Goal: Register for event/course

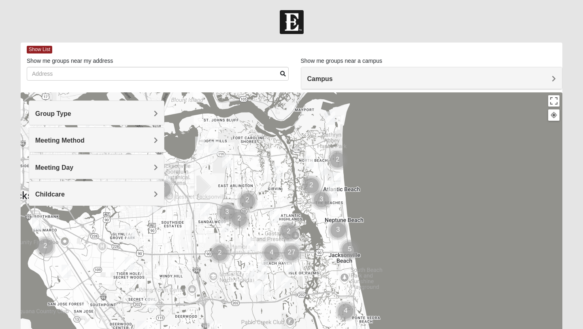
click at [69, 112] on span "Group Type" at bounding box center [53, 113] width 36 height 7
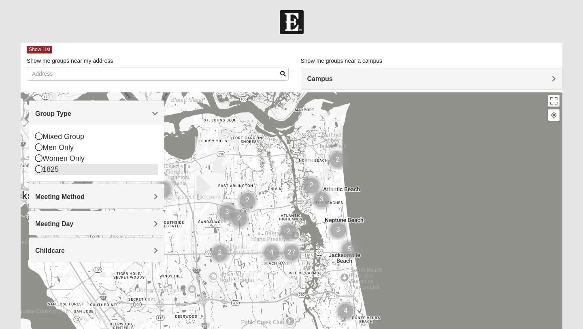
click at [53, 169] on div "1825" at bounding box center [96, 169] width 123 height 11
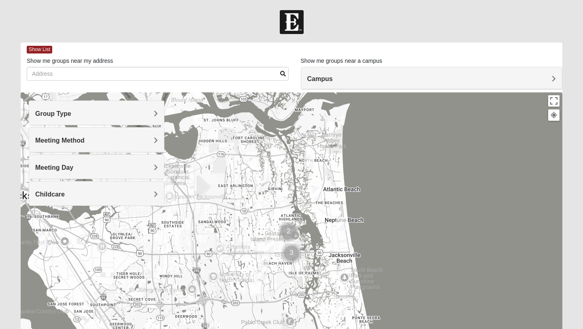
click at [72, 141] on span "Meeting Method" at bounding box center [59, 140] width 49 height 7
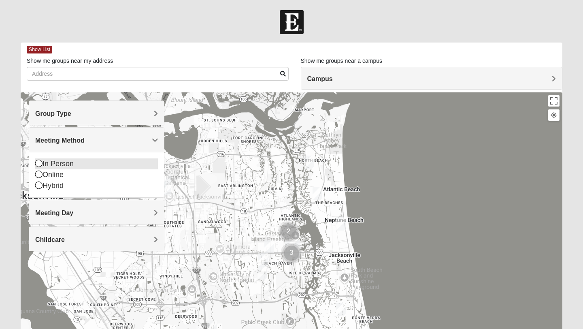
click at [55, 161] on div "In Person" at bounding box center [96, 163] width 123 height 11
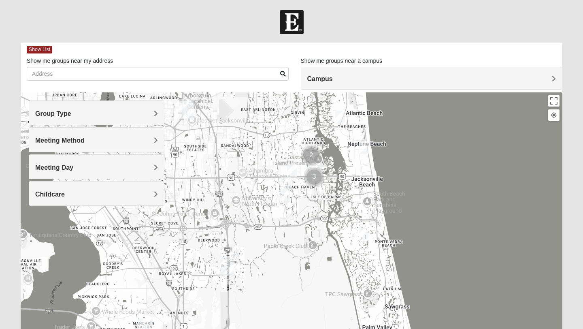
drag, startPoint x: 233, startPoint y: 206, endPoint x: 256, endPoint y: 129, distance: 80.5
click at [256, 129] on div at bounding box center [291, 254] width 541 height 324
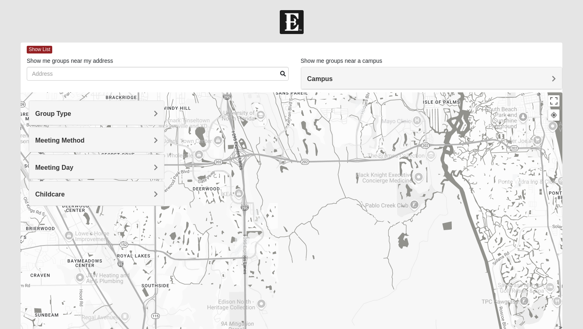
drag, startPoint x: 248, startPoint y: 279, endPoint x: 251, endPoint y: 197, distance: 81.8
click at [251, 197] on div at bounding box center [291, 254] width 541 height 324
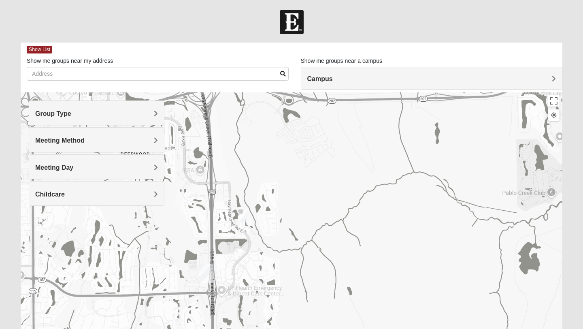
click at [240, 218] on img "1825 Mixed Logue 32256" at bounding box center [242, 215] width 10 height 13
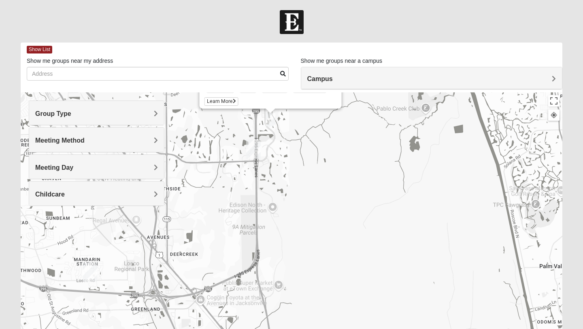
drag, startPoint x: 320, startPoint y: 262, endPoint x: 324, endPoint y: 167, distance: 95.1
click at [324, 167] on div "1825 Mixed [PERSON_NAME] 32256 [DATE] PM 1825 In Person No Childcare Learn More" at bounding box center [291, 254] width 541 height 324
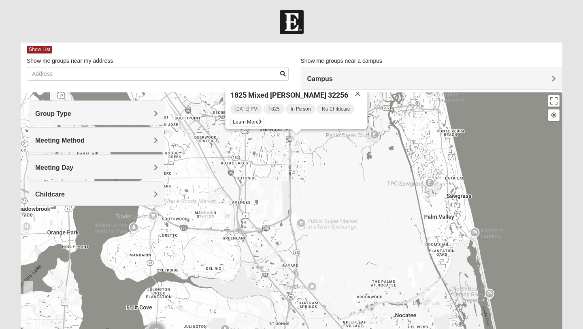
click at [274, 251] on img "1825 Mixed Cutshall 32258" at bounding box center [273, 251] width 10 height 13
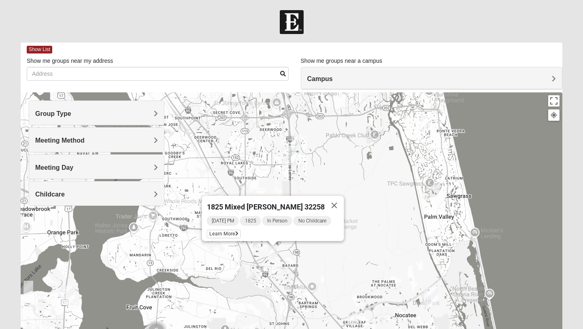
click at [334, 267] on div "1825 Mixed [PERSON_NAME] 32258 [DATE] PM 1825 In Person No Childcare Learn More" at bounding box center [291, 254] width 541 height 324
click at [333, 201] on button "Close" at bounding box center [333, 204] width 19 height 19
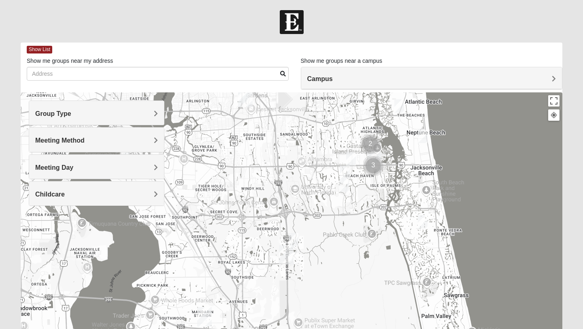
drag, startPoint x: 369, startPoint y: 178, endPoint x: 366, endPoint y: 278, distance: 100.0
click at [366, 278] on div at bounding box center [291, 254] width 541 height 324
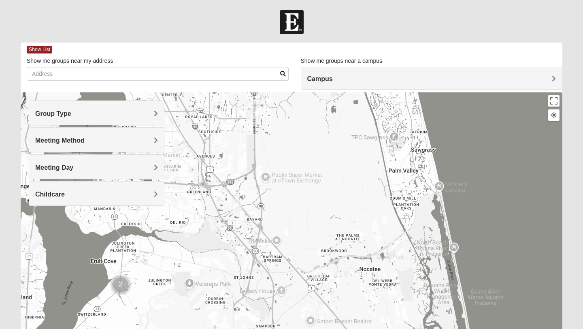
drag, startPoint x: 356, startPoint y: 258, endPoint x: 320, endPoint y: 111, distance: 151.0
click at [322, 110] on div at bounding box center [291, 254] width 541 height 324
click at [320, 268] on img "1825 Mixed Brown 32081" at bounding box center [317, 270] width 10 height 13
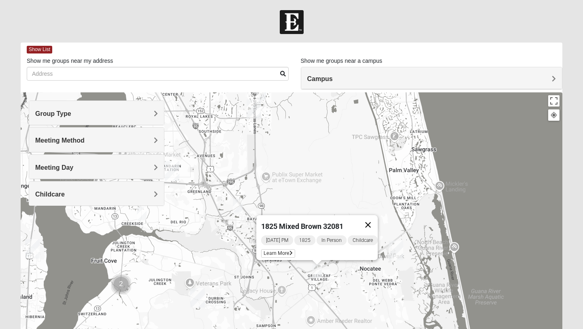
click at [371, 220] on button "Close" at bounding box center [367, 224] width 19 height 19
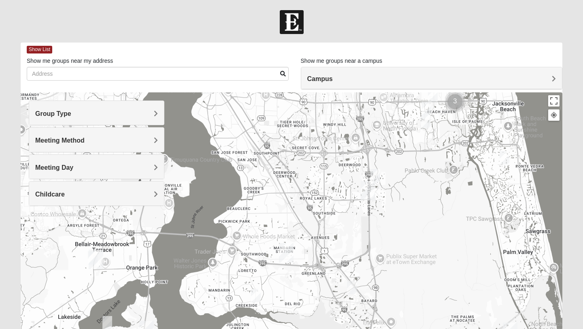
drag, startPoint x: 282, startPoint y: 173, endPoint x: 397, endPoint y: 254, distance: 141.3
click at [397, 254] on div at bounding box center [291, 254] width 541 height 324
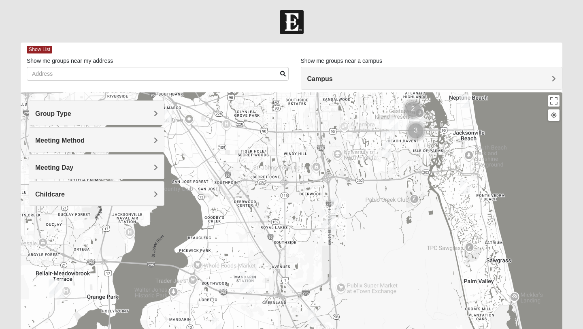
drag, startPoint x: 317, startPoint y: 195, endPoint x: 278, endPoint y: 225, distance: 49.0
click at [278, 225] on div at bounding box center [291, 254] width 541 height 324
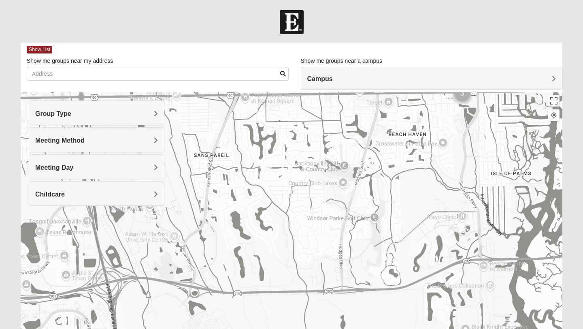
drag, startPoint x: 407, startPoint y: 155, endPoint x: 363, endPoint y: 280, distance: 132.6
click at [363, 280] on div at bounding box center [291, 254] width 541 height 324
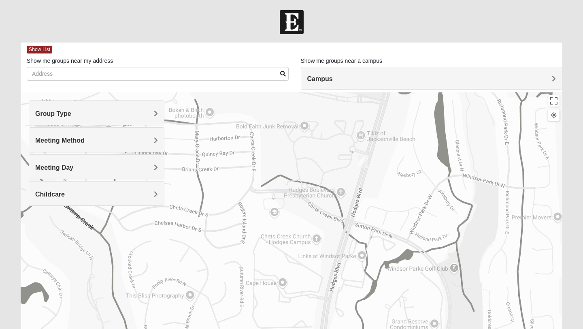
drag, startPoint x: 397, startPoint y: 161, endPoint x: 353, endPoint y: 241, distance: 90.7
click at [353, 241] on div at bounding box center [291, 254] width 541 height 324
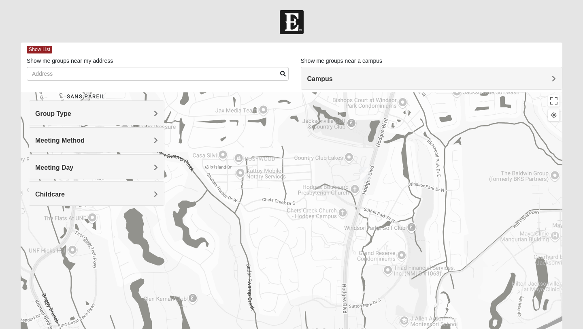
click at [364, 176] on img "1825 Womens Hirneisen 32224" at bounding box center [365, 173] width 10 height 13
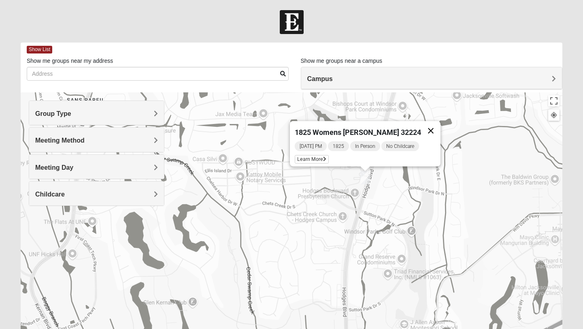
click at [421, 126] on button "Close" at bounding box center [430, 130] width 19 height 19
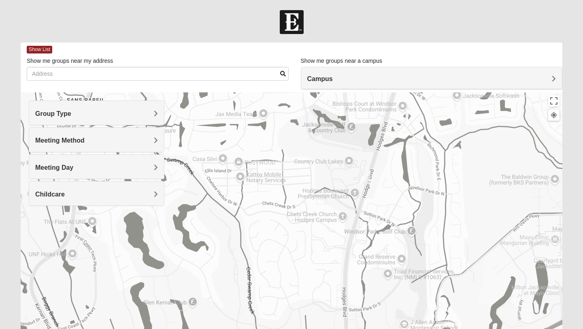
click at [73, 113] on h4 "Group Type" at bounding box center [96, 114] width 123 height 8
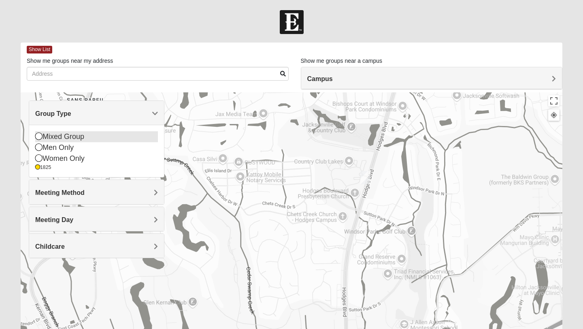
click at [55, 140] on div "Mixed Group" at bounding box center [96, 136] width 123 height 11
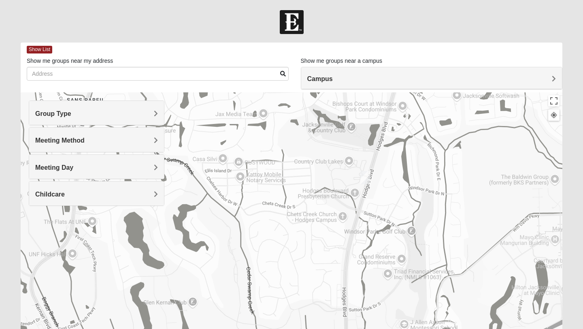
click at [76, 115] on h4 "Group Type" at bounding box center [96, 114] width 123 height 8
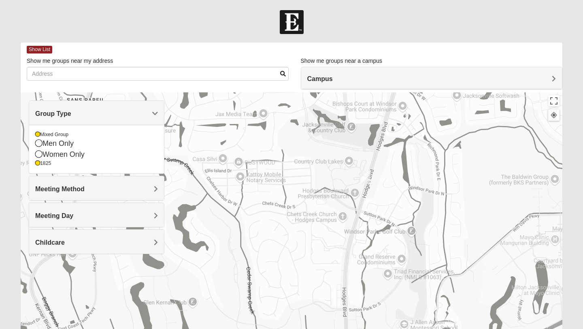
click at [71, 110] on span "Group Type" at bounding box center [53, 113] width 36 height 7
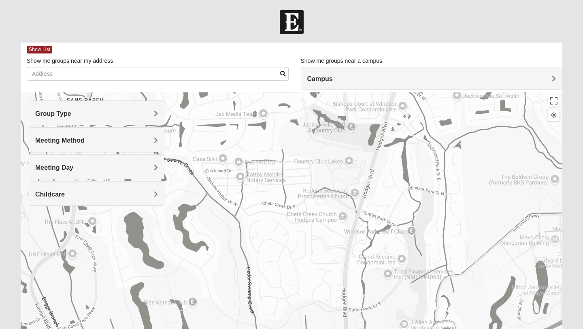
click at [366, 178] on img "1825 Womens Hirneisen 32224" at bounding box center [365, 177] width 10 height 13
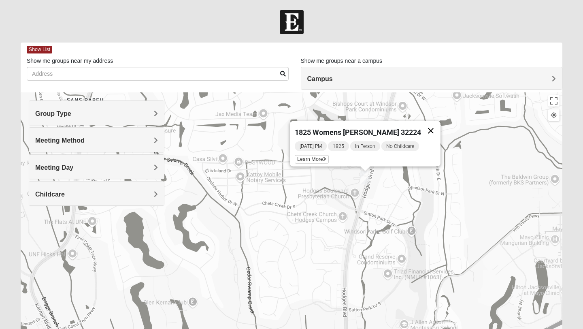
click at [424, 125] on button "Close" at bounding box center [430, 130] width 19 height 19
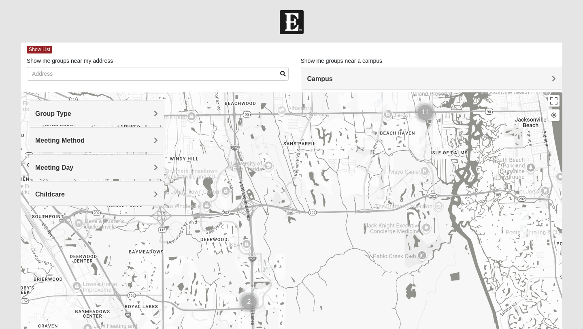
click at [101, 108] on div "Group Type" at bounding box center [96, 113] width 135 height 24
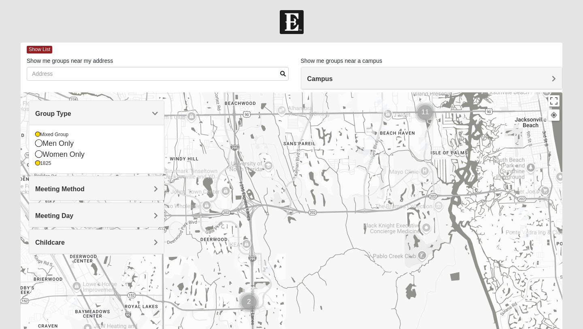
click at [220, 152] on div at bounding box center [291, 254] width 541 height 324
click at [71, 111] on span "Group Type" at bounding box center [53, 113] width 36 height 7
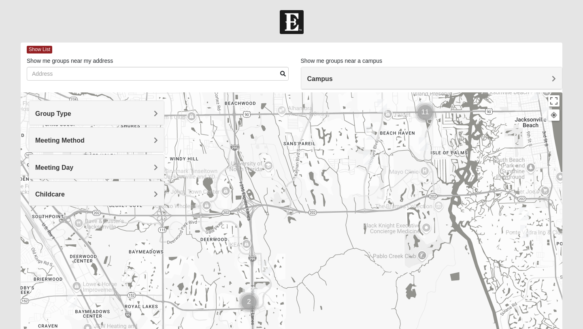
click at [383, 104] on img "1825 Womens Annis/Ferguson 32246" at bounding box center [382, 105] width 10 height 13
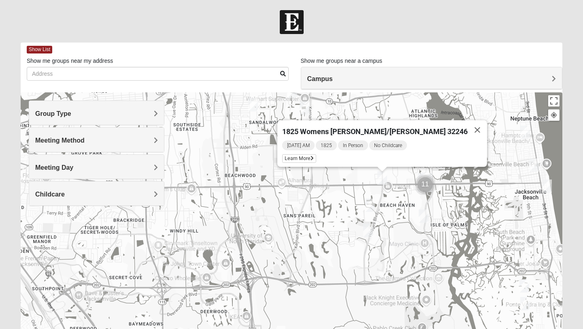
click at [370, 208] on img "1825 Mens Cason 32224" at bounding box center [370, 204] width 10 height 13
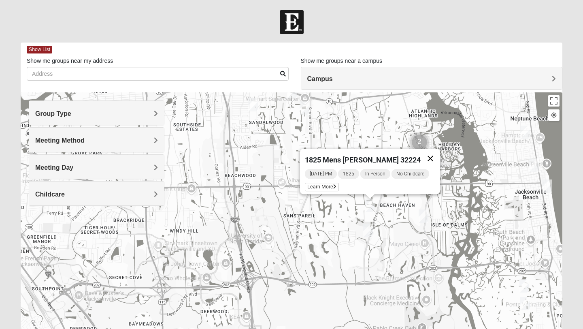
click at [428, 158] on button "Close" at bounding box center [429, 157] width 19 height 19
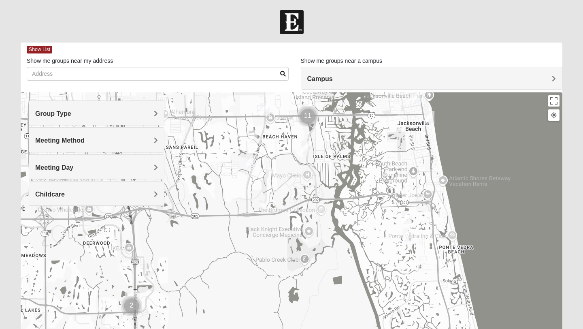
drag, startPoint x: 501, startPoint y: 283, endPoint x: 383, endPoint y: 214, distance: 136.7
click at [383, 214] on div at bounding box center [291, 254] width 541 height 324
click at [406, 230] on img "1825 Mixed Gatewood/Morales 32082" at bounding box center [408, 234] width 10 height 13
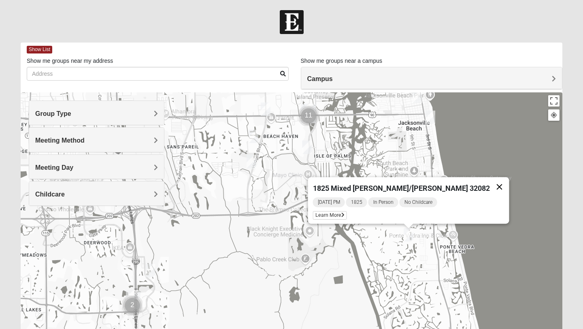
click at [490, 182] on button "Close" at bounding box center [499, 186] width 19 height 19
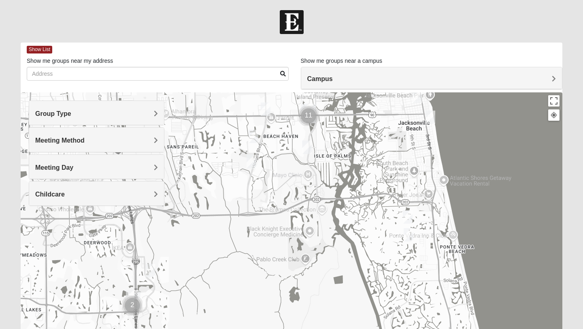
click at [407, 216] on img "Mixed Hays 32082" at bounding box center [408, 216] width 10 height 13
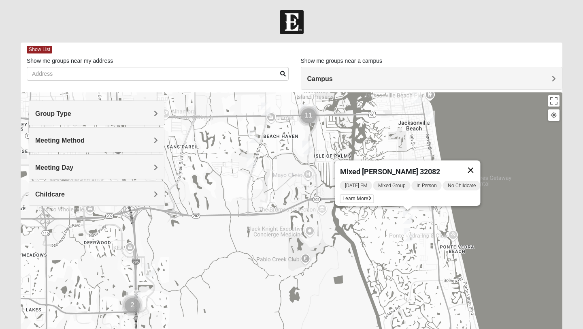
click at [476, 162] on button "Close" at bounding box center [470, 169] width 19 height 19
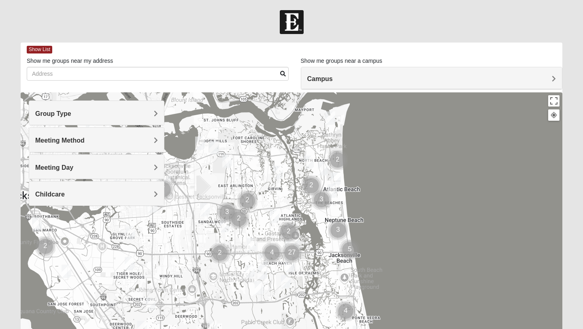
click at [106, 109] on div "Group Type" at bounding box center [96, 113] width 135 height 24
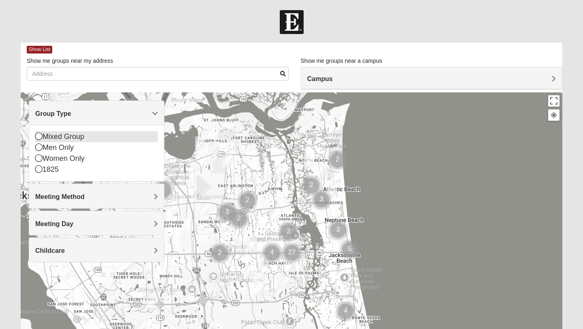
click at [70, 138] on div "Mixed Group" at bounding box center [96, 136] width 123 height 11
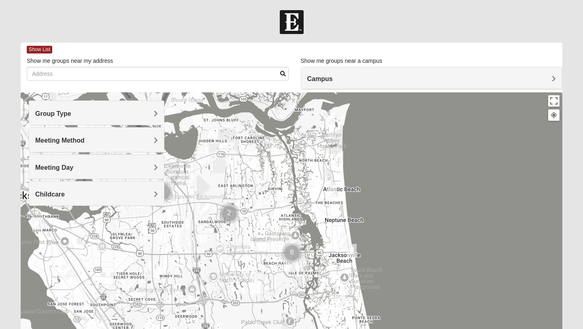
click at [86, 110] on h4 "Group Type" at bounding box center [96, 114] width 123 height 8
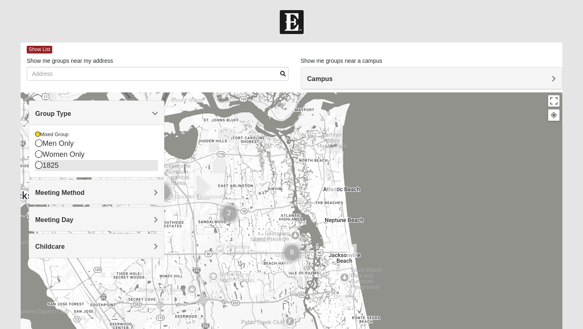
click at [52, 162] on div "1825" at bounding box center [96, 165] width 123 height 11
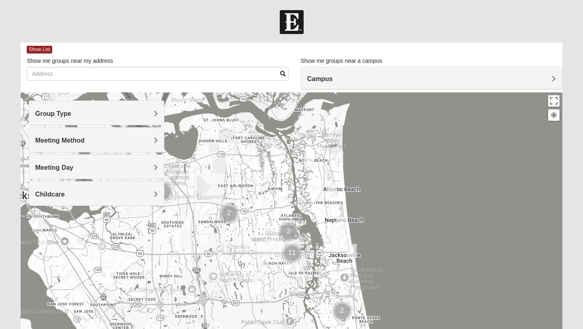
click at [118, 119] on div "Group Type" at bounding box center [96, 113] width 135 height 24
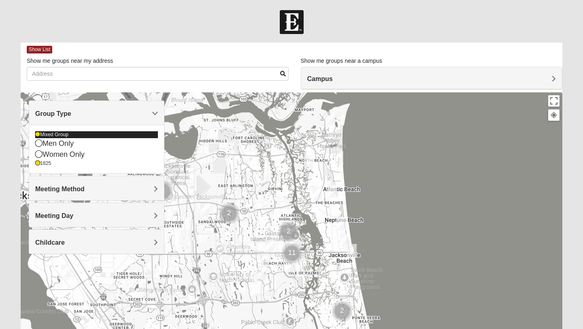
click at [64, 134] on div "Mixed Group" at bounding box center [96, 134] width 123 height 7
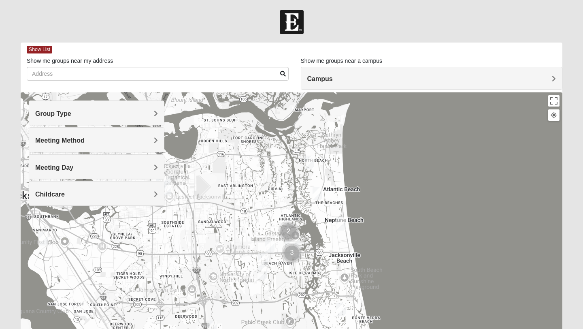
click at [92, 121] on div "Group Type" at bounding box center [96, 113] width 135 height 24
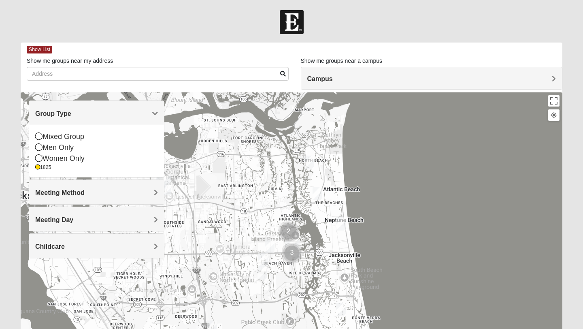
click at [146, 113] on h4 "Group Type" at bounding box center [96, 114] width 123 height 8
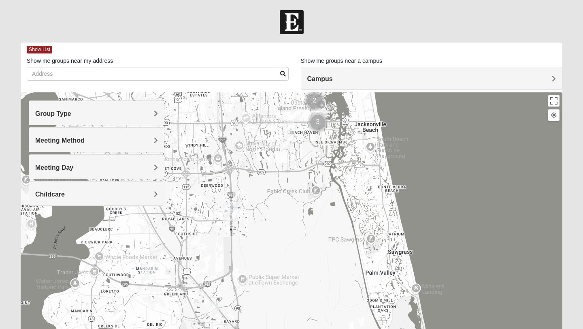
drag, startPoint x: 210, startPoint y: 245, endPoint x: 235, endPoint y: 113, distance: 134.3
click at [235, 113] on div at bounding box center [291, 254] width 541 height 324
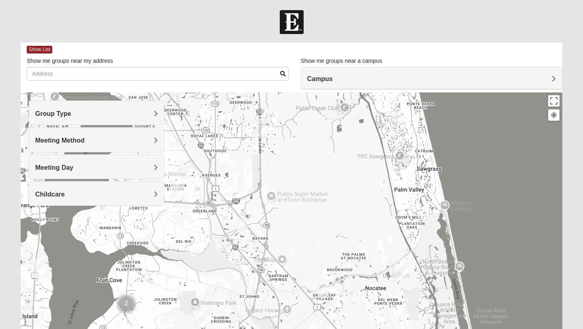
drag, startPoint x: 217, startPoint y: 227, endPoint x: 248, endPoint y: 137, distance: 94.9
click at [248, 137] on div at bounding box center [291, 254] width 541 height 324
click at [147, 238] on img "1825 Mixed Lloyd 32223" at bounding box center [147, 232] width 10 height 13
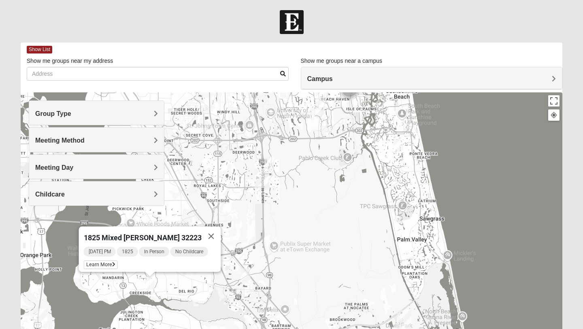
drag, startPoint x: 165, startPoint y: 246, endPoint x: 169, endPoint y: 296, distance: 49.9
click at [169, 296] on div "1825 Mixed Lloyd 32223 Tuesday PM 1825 In Person No Childcare Learn More" at bounding box center [291, 254] width 541 height 324
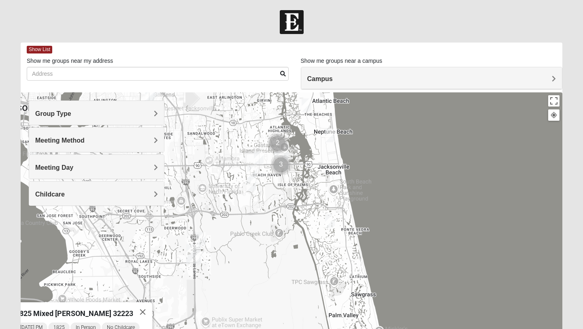
drag, startPoint x: 257, startPoint y: 157, endPoint x: 214, endPoint y: 228, distance: 83.3
click at [214, 228] on div "1825 Mixed Lloyd 32223 Tuesday PM 1825 In Person No Childcare Learn More" at bounding box center [291, 254] width 541 height 324
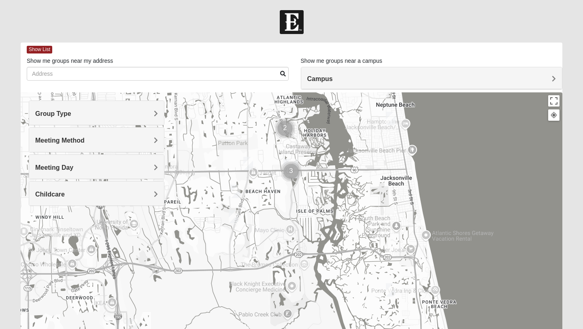
click at [235, 220] on img "1825 Womens Hirneisen 32224" at bounding box center [234, 216] width 10 height 13
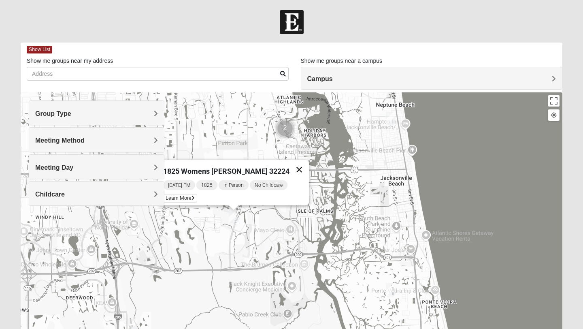
click at [292, 165] on button "Close" at bounding box center [298, 169] width 19 height 19
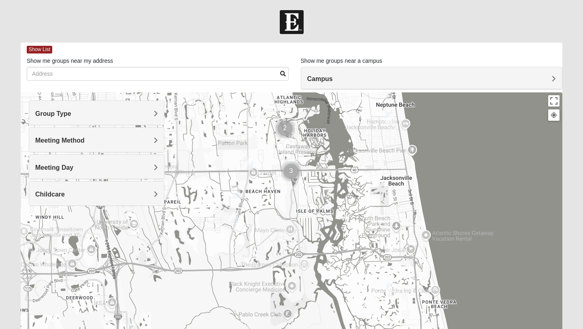
click at [238, 191] on img "1825 Mens Cason 32224" at bounding box center [236, 190] width 10 height 13
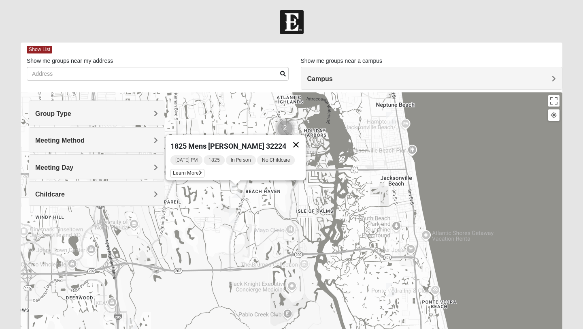
click at [290, 140] on button "Close" at bounding box center [295, 144] width 19 height 19
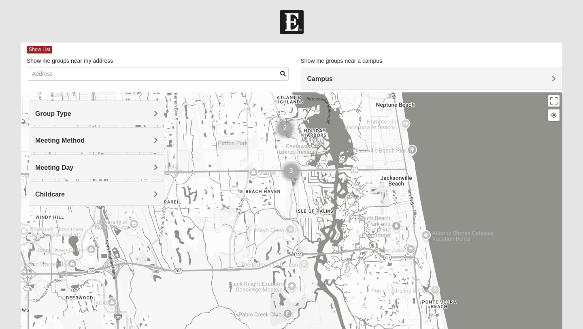
click at [248, 162] on img "1825 Womens Annis/Ferguson 32246" at bounding box center [248, 163] width 10 height 13
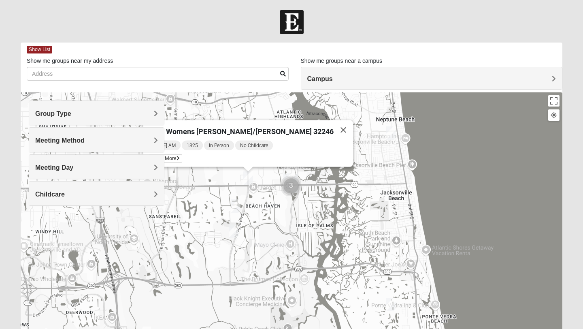
click at [333, 128] on button "Close" at bounding box center [342, 129] width 19 height 19
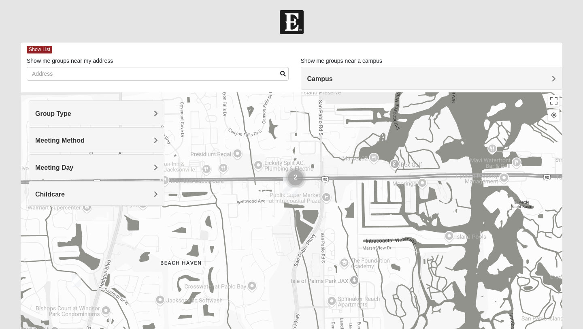
click at [297, 175] on img "Cluster of 2 groups" at bounding box center [295, 177] width 20 height 20
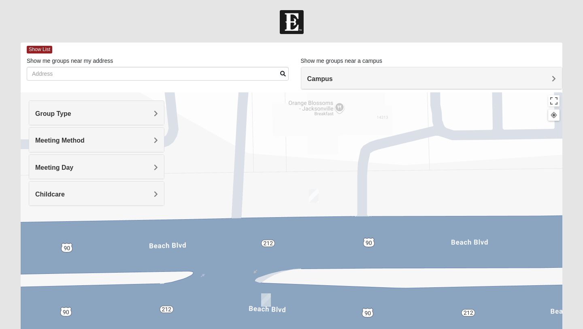
click at [311, 195] on img "1825 Mens Chandler/Johnson 32250" at bounding box center [314, 195] width 10 height 13
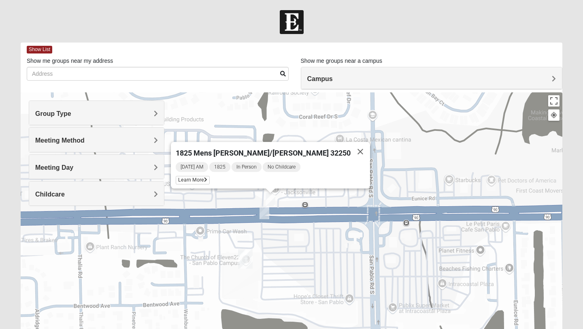
click at [265, 220] on div "1825 Mens Chandler/Johnson 32250 Monday AM 1825 In Person No Childcare Learn Mo…" at bounding box center [291, 254] width 541 height 324
click at [261, 213] on img "1825 Mens Sells 32250" at bounding box center [264, 212] width 10 height 13
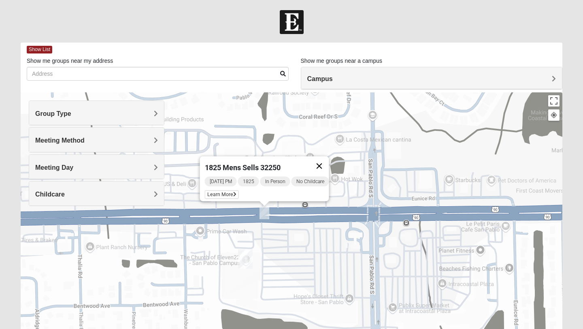
click at [322, 161] on button "Close" at bounding box center [318, 165] width 19 height 19
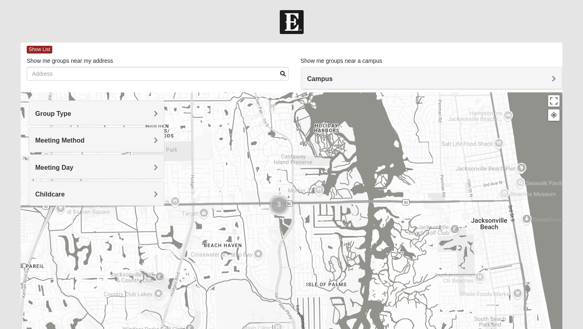
drag, startPoint x: 286, startPoint y: 146, endPoint x: 284, endPoint y: 188, distance: 42.5
click at [284, 188] on div at bounding box center [291, 254] width 541 height 324
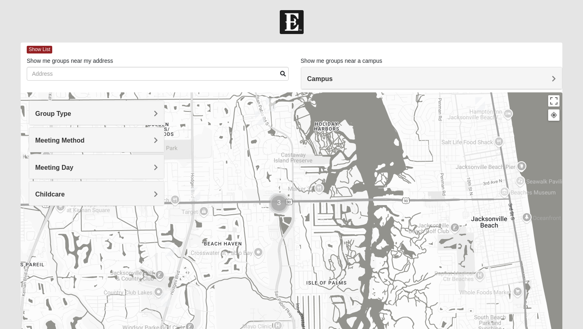
click at [263, 120] on img "1825 Womens Wood 32224" at bounding box center [260, 117] width 10 height 13
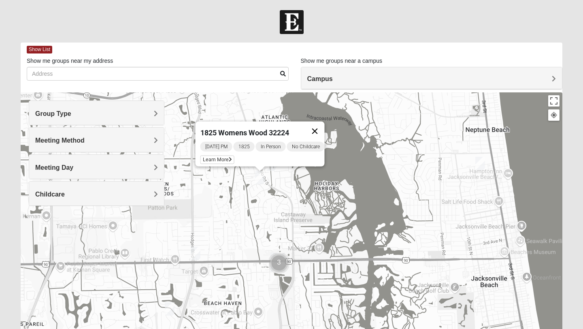
click at [318, 125] on button "Close" at bounding box center [314, 130] width 19 height 19
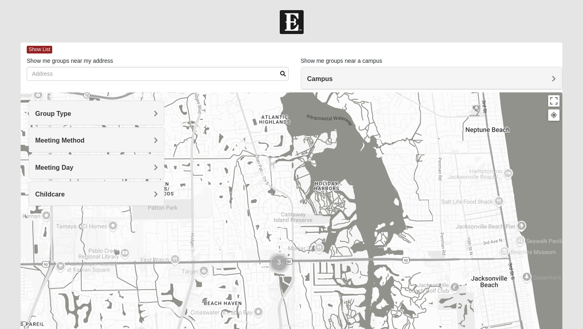
click at [271, 161] on img "1825 Womens Stewart 32224" at bounding box center [271, 163] width 10 height 13
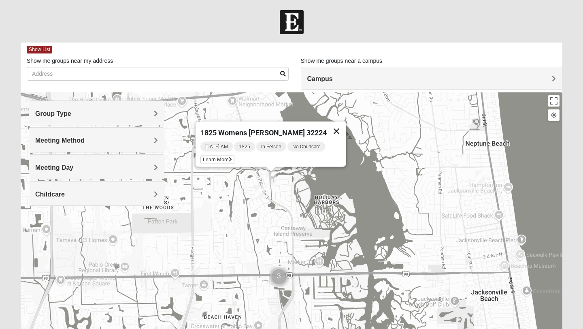
click at [329, 129] on button "Close" at bounding box center [335, 130] width 19 height 19
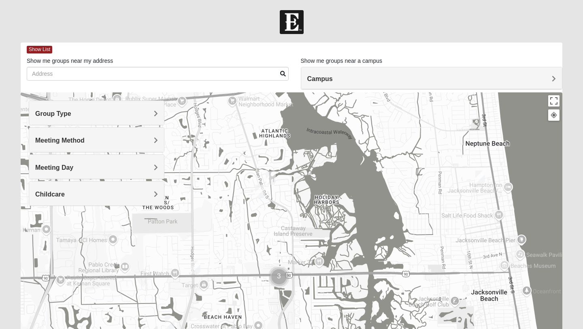
click at [485, 178] on div "To navigate, press the arrow keys." at bounding box center [291, 254] width 541 height 324
click at [481, 180] on img "1825 Mixed Garrard 32250" at bounding box center [480, 176] width 10 height 13
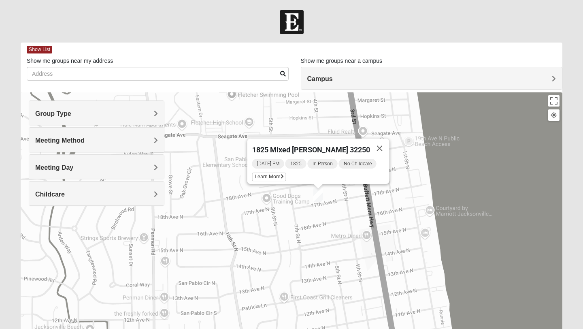
drag, startPoint x: 496, startPoint y: 187, endPoint x: 267, endPoint y: 229, distance: 233.6
click at [266, 229] on div "1825 Mixed Garrard 32250 Sunday PM 1825 In Person No Childcare Learn More" at bounding box center [291, 254] width 541 height 324
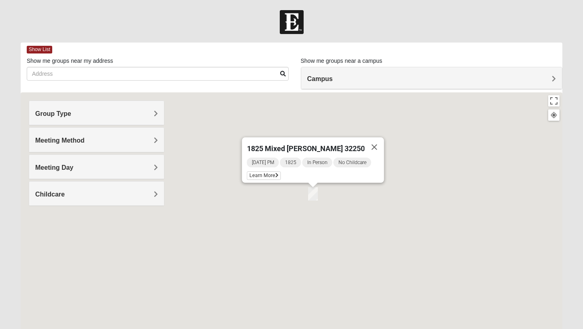
drag, startPoint x: 420, startPoint y: 154, endPoint x: 318, endPoint y: 253, distance: 142.2
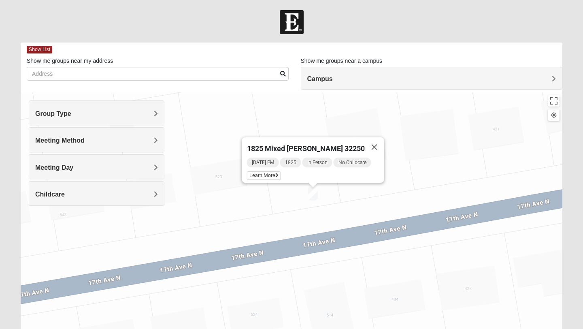
click at [318, 253] on div "1825 Mixed Garrard 32250 Sunday PM 1825 In Person No Childcare Learn More" at bounding box center [291, 254] width 541 height 324
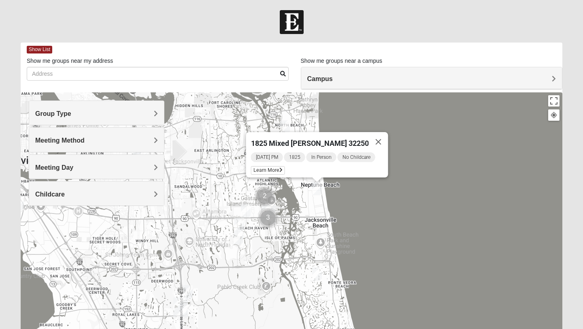
click at [319, 274] on img "1825 Mixed Gatewood/Morales 32082" at bounding box center [317, 273] width 10 height 13
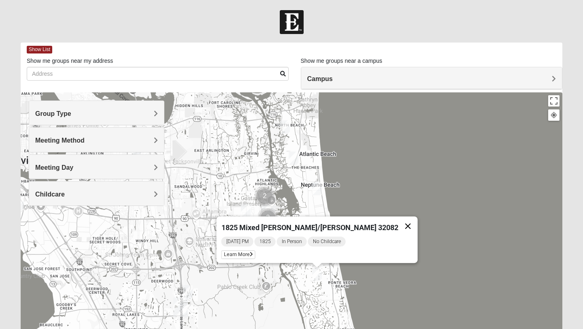
click at [398, 220] on button "Close" at bounding box center [407, 225] width 19 height 19
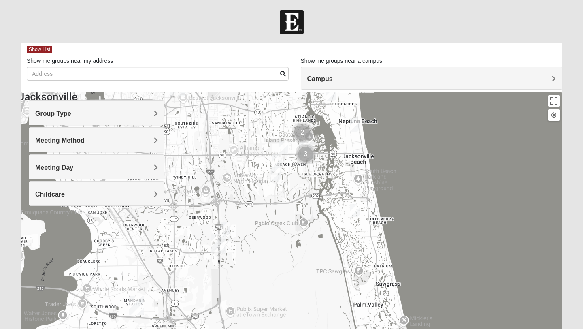
drag, startPoint x: 309, startPoint y: 244, endPoint x: 347, endPoint y: 179, distance: 75.8
click at [347, 179] on div at bounding box center [291, 254] width 541 height 324
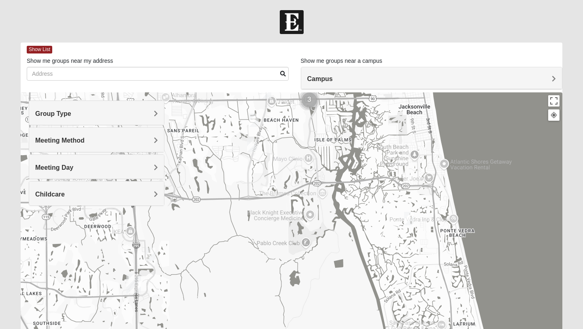
drag, startPoint x: 241, startPoint y: 257, endPoint x: 287, endPoint y: 228, distance: 54.8
click at [287, 228] on div at bounding box center [291, 254] width 541 height 324
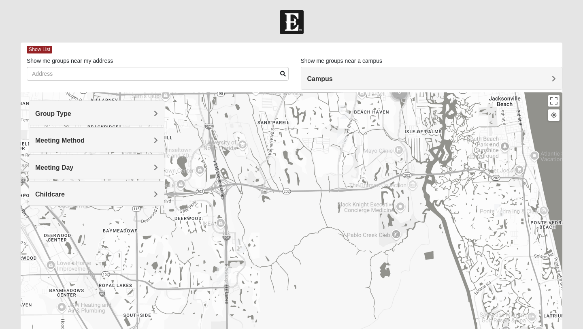
drag, startPoint x: 140, startPoint y: 286, endPoint x: 231, endPoint y: 278, distance: 92.2
click at [231, 278] on div "To navigate, press the arrow keys." at bounding box center [291, 254] width 541 height 324
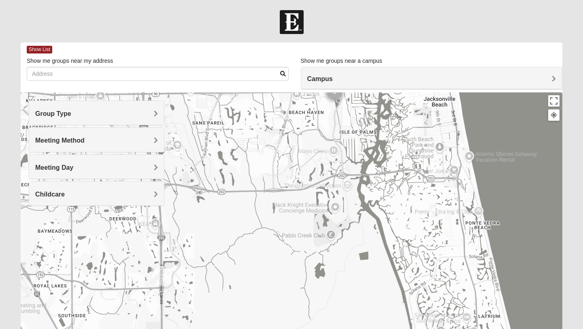
drag, startPoint x: 478, startPoint y: 197, endPoint x: 411, endPoint y: 197, distance: 66.4
click at [411, 197] on div at bounding box center [291, 254] width 541 height 324
click at [435, 210] on img "1825 Mixed Gatewood/Morales 32082" at bounding box center [434, 210] width 10 height 13
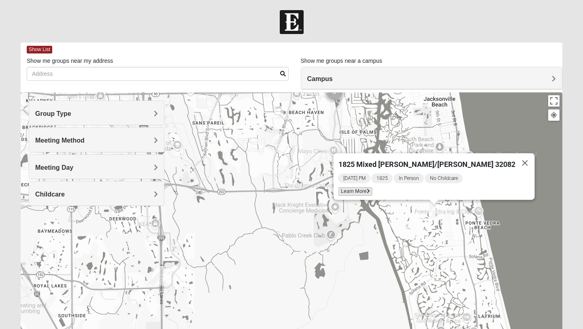
click at [372, 187] on span "Learn More" at bounding box center [355, 191] width 34 height 8
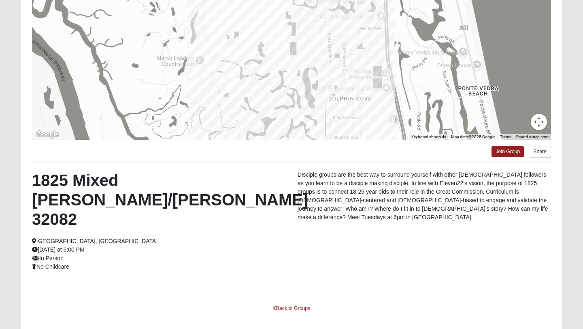
scroll to position [76, 0]
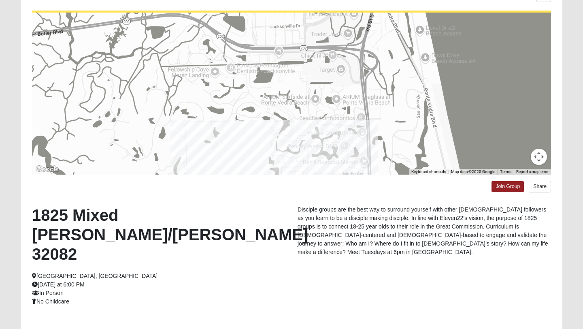
drag, startPoint x: 387, startPoint y: 87, endPoint x: 370, endPoint y: 199, distance: 113.7
click at [370, 199] on div "← Move left → Move right ↑ Move up ↓ Move down + Zoom in - Zoom out Home Jump l…" at bounding box center [291, 176] width 541 height 390
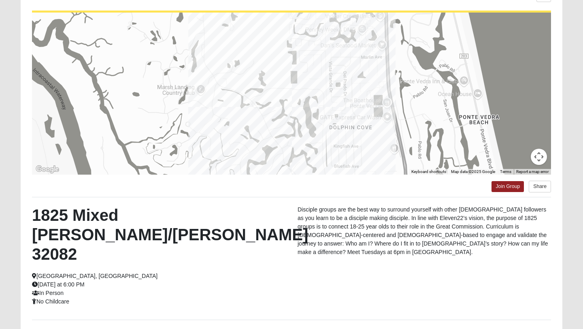
drag, startPoint x: 382, startPoint y: 124, endPoint x: 400, endPoint y: 10, distance: 115.5
click at [400, 10] on div "← Move left → Move right ↑ Move up ↓ Move down + Zoom in - Zoom out Home Jump l…" at bounding box center [291, 176] width 541 height 390
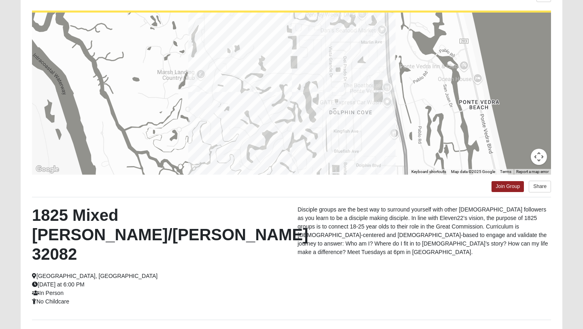
drag, startPoint x: 381, startPoint y: 85, endPoint x: 381, endPoint y: 65, distance: 20.6
click at [381, 65] on div at bounding box center [291, 94] width 519 height 162
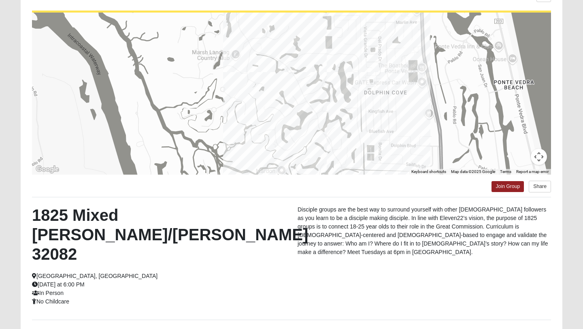
drag, startPoint x: 350, startPoint y: 85, endPoint x: 385, endPoint y: 68, distance: 39.6
click at [385, 68] on div at bounding box center [291, 94] width 519 height 162
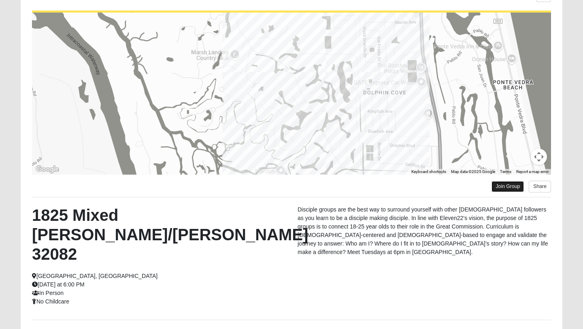
click at [502, 187] on link "Join Group" at bounding box center [507, 186] width 32 height 11
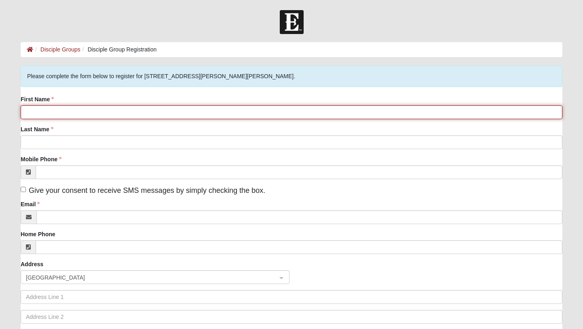
click at [206, 106] on input "First Name" at bounding box center [291, 112] width 541 height 14
type input "Bohdan"
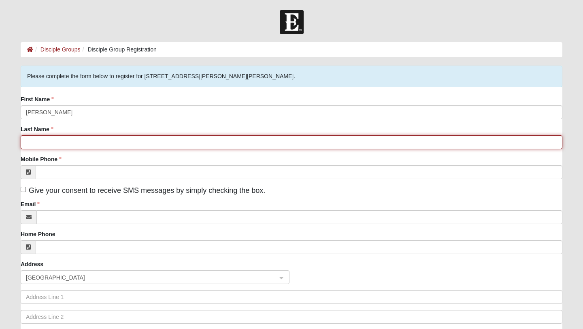
click at [183, 143] on input "Last Name" at bounding box center [291, 142] width 541 height 14
type input "Kondor"
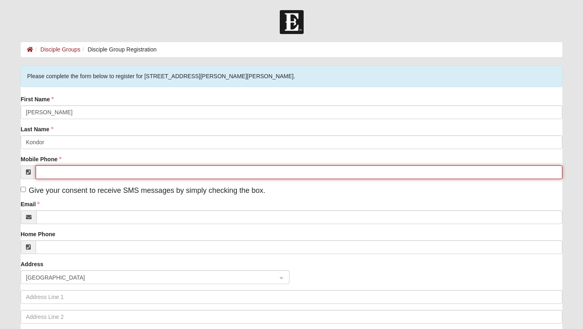
click at [167, 169] on input "Mobile Phone" at bounding box center [299, 172] width 526 height 14
type input "(505) 554-5904"
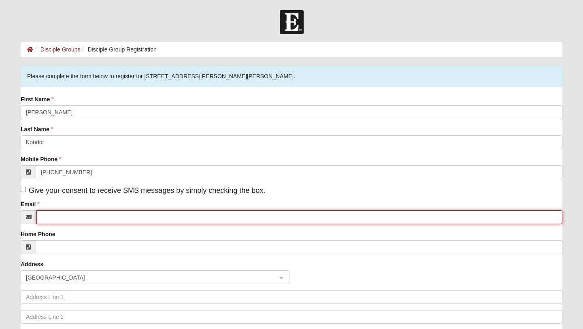
click at [139, 221] on input "Email" at bounding box center [299, 217] width 526 height 14
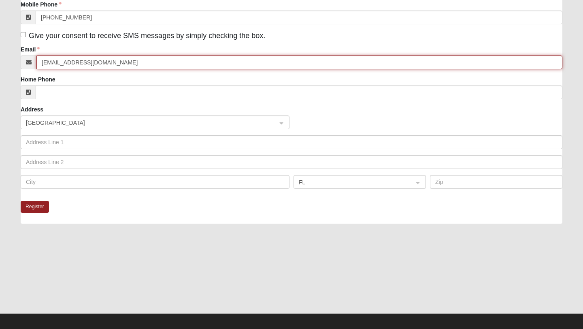
scroll to position [160, 0]
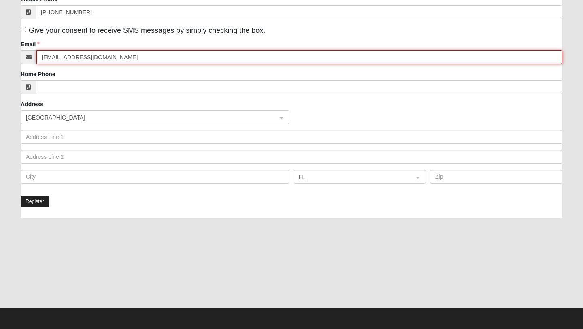
type input "bohkondo@gmail.com"
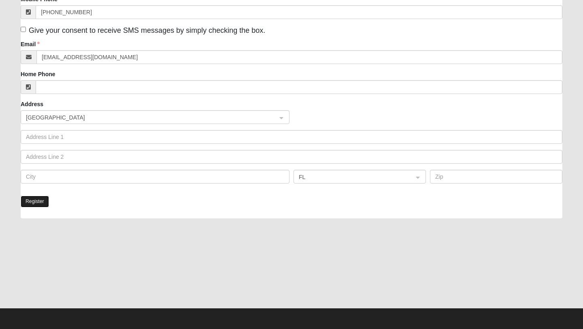
click at [34, 198] on button "Register" at bounding box center [35, 201] width 28 height 12
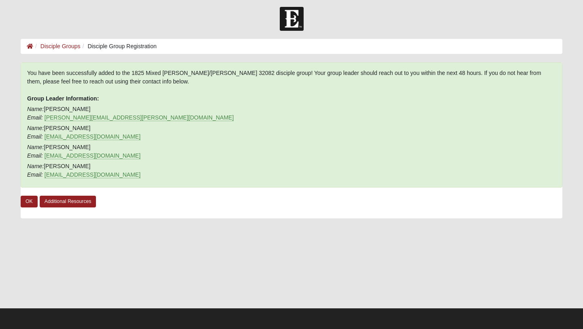
scroll to position [3, 0]
click at [31, 197] on link "OK" at bounding box center [29, 201] width 17 height 12
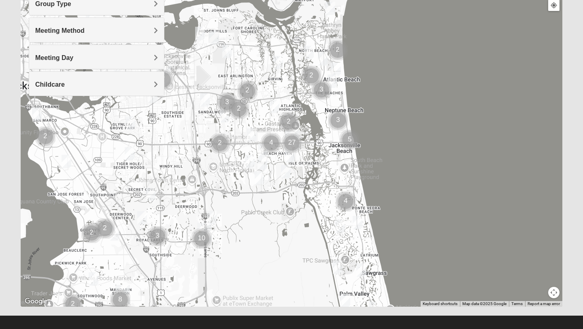
scroll to position [117, 0]
